Goal: Transaction & Acquisition: Purchase product/service

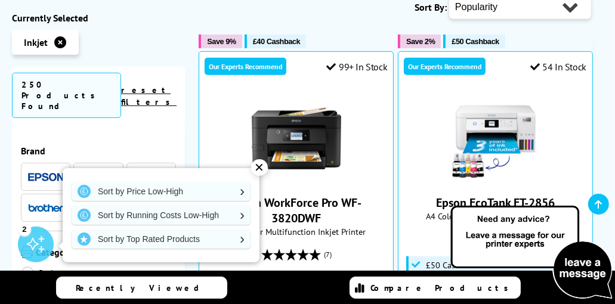
scroll to position [464, 0]
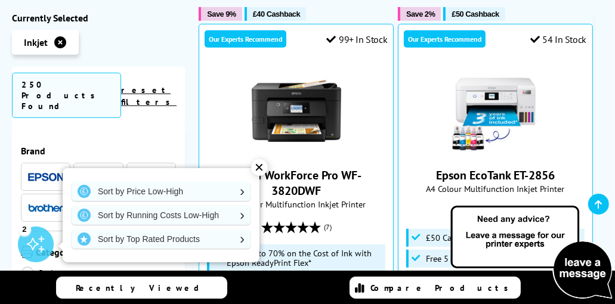
click at [161, 169] on span at bounding box center [151, 176] width 36 height 15
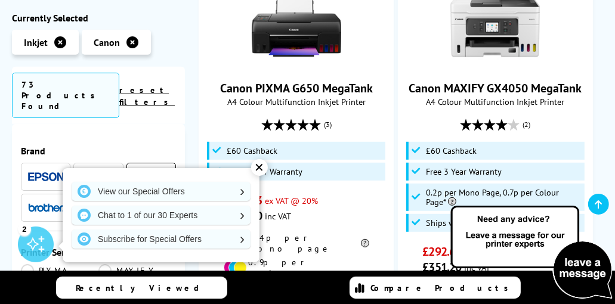
click at [256, 168] on div "✕" at bounding box center [259, 167] width 17 height 17
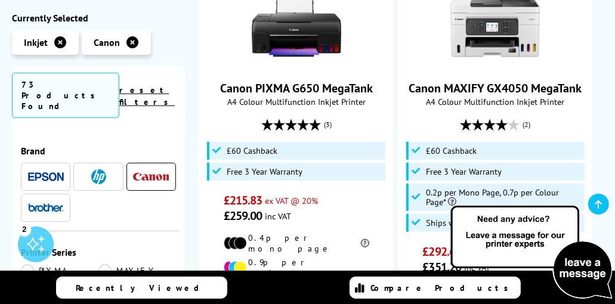
click at [168, 163] on li at bounding box center [151, 177] width 50 height 28
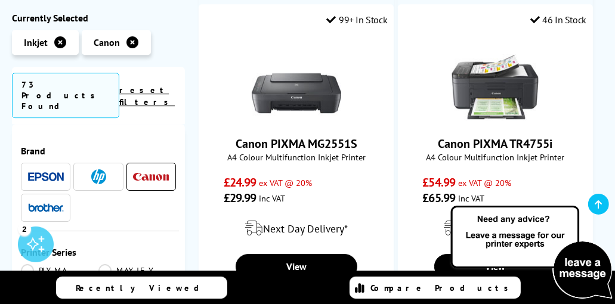
scroll to position [2486, 0]
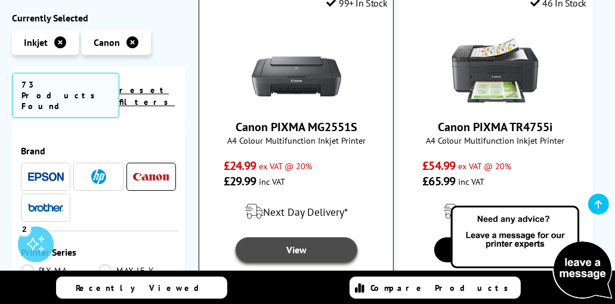
click at [320, 237] on link "View" at bounding box center [297, 249] width 122 height 25
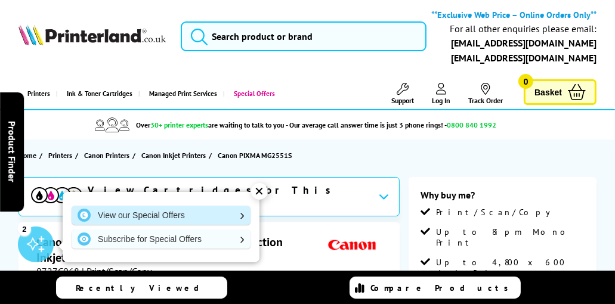
click at [240, 218] on link "View our Special Offers" at bounding box center [161, 215] width 179 height 19
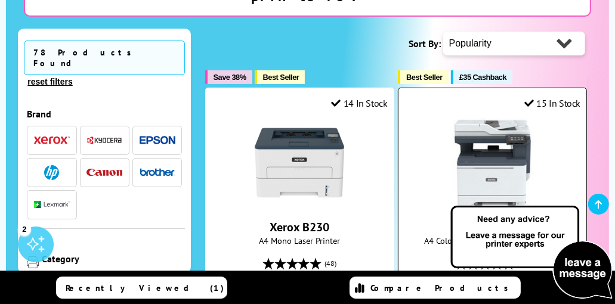
scroll to position [331, 0]
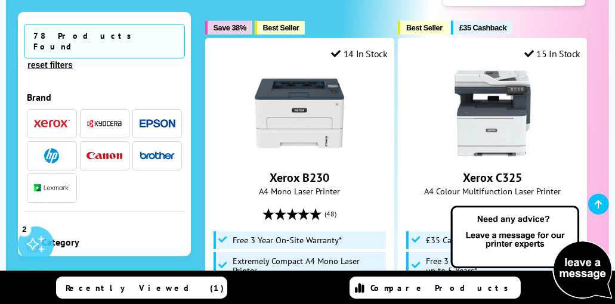
click at [105, 152] on img "button" at bounding box center [105, 156] width 36 height 8
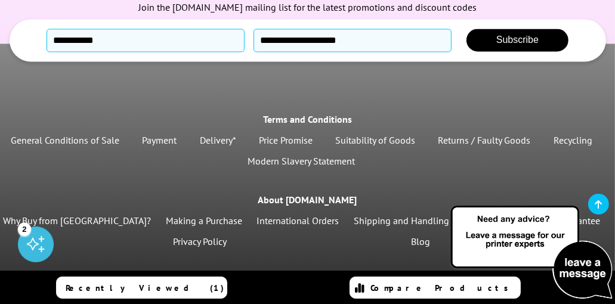
scroll to position [1803, 0]
